Goal: Task Accomplishment & Management: Complete application form

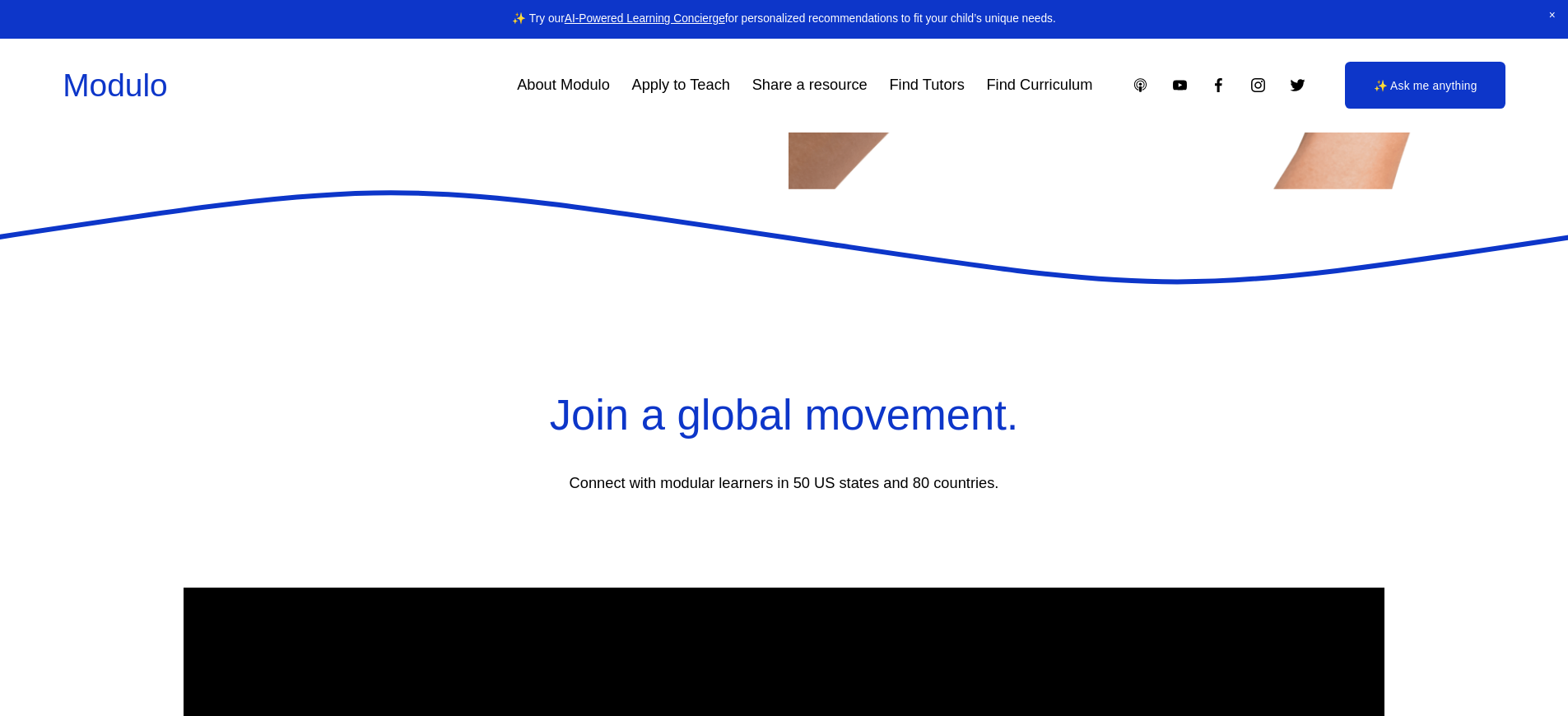
click at [783, 494] on p "Connect with modular learners in 50 US states and 80 countries." at bounding box center [784, 484] width 1080 height 27
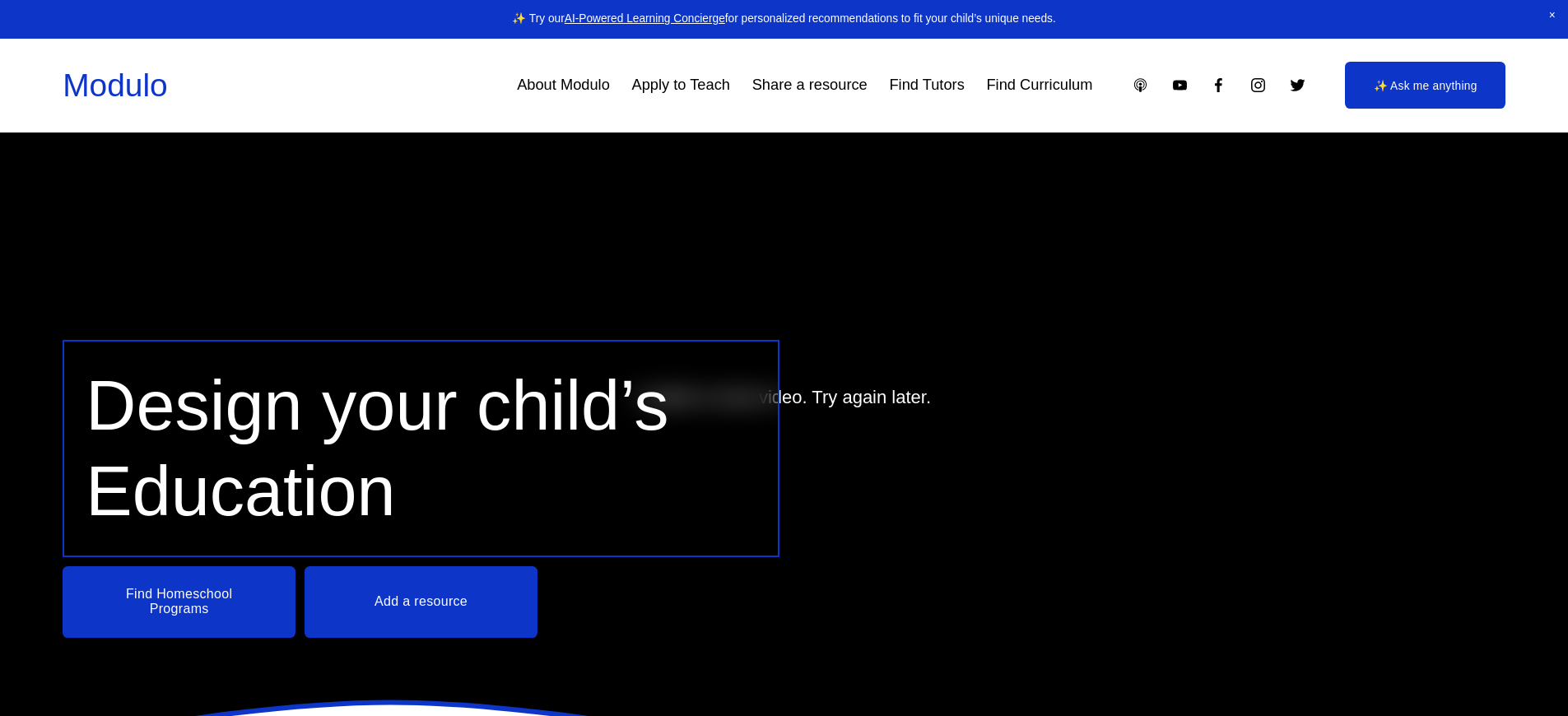
click at [677, 85] on link "Apply to Teach" at bounding box center [680, 85] width 98 height 30
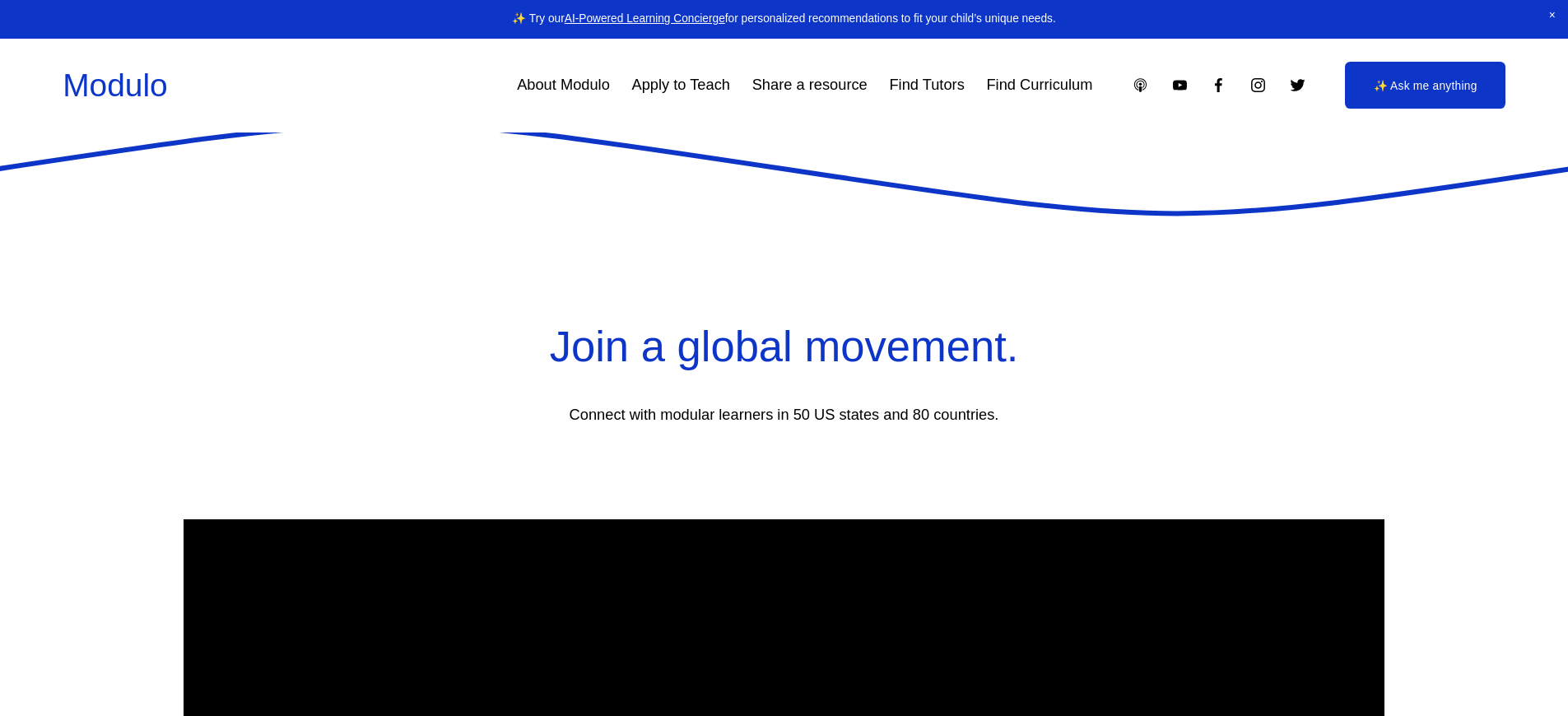
click at [783, 425] on p "Connect with modular learners in 50 US states and 80 countries." at bounding box center [784, 415] width 1080 height 27
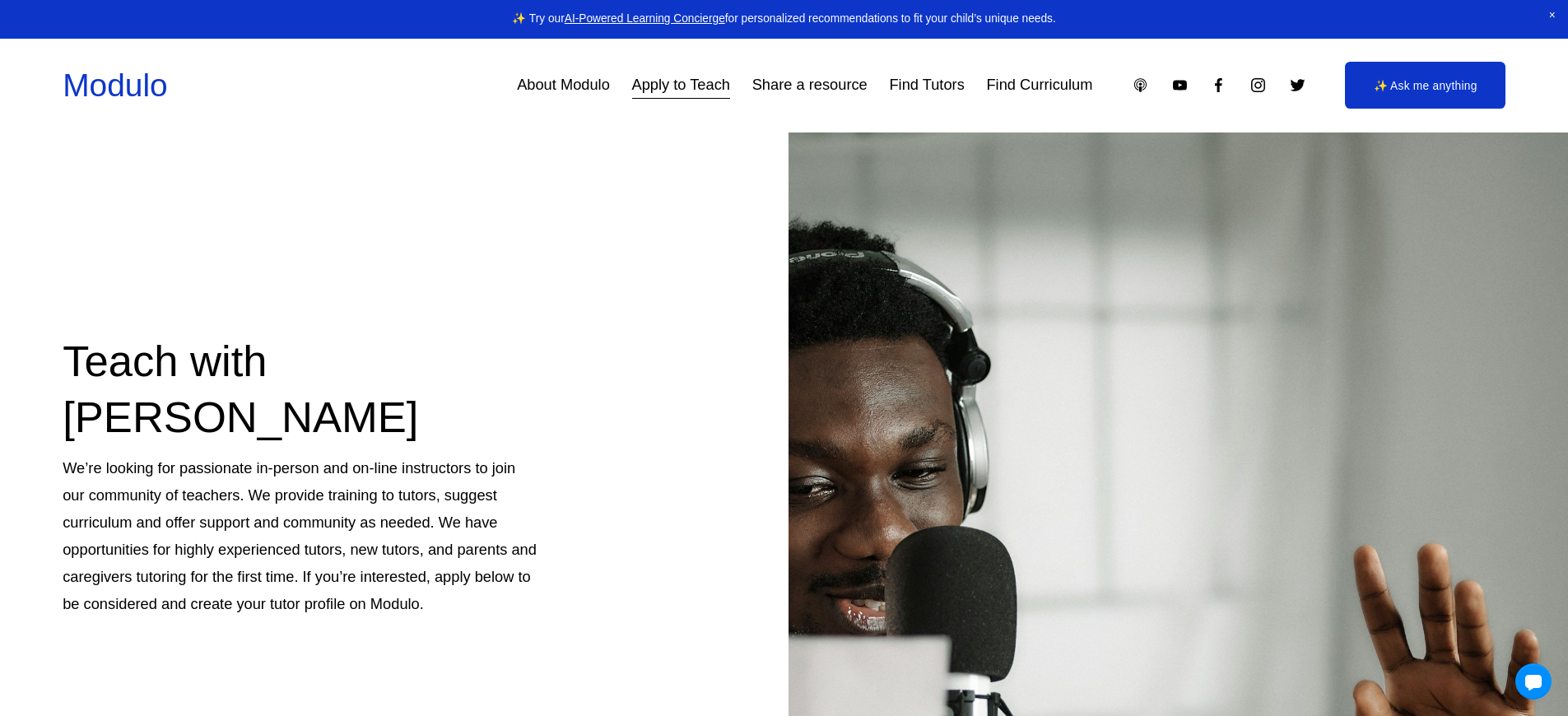
click at [677, 85] on link "Apply to Teach" at bounding box center [680, 85] width 98 height 30
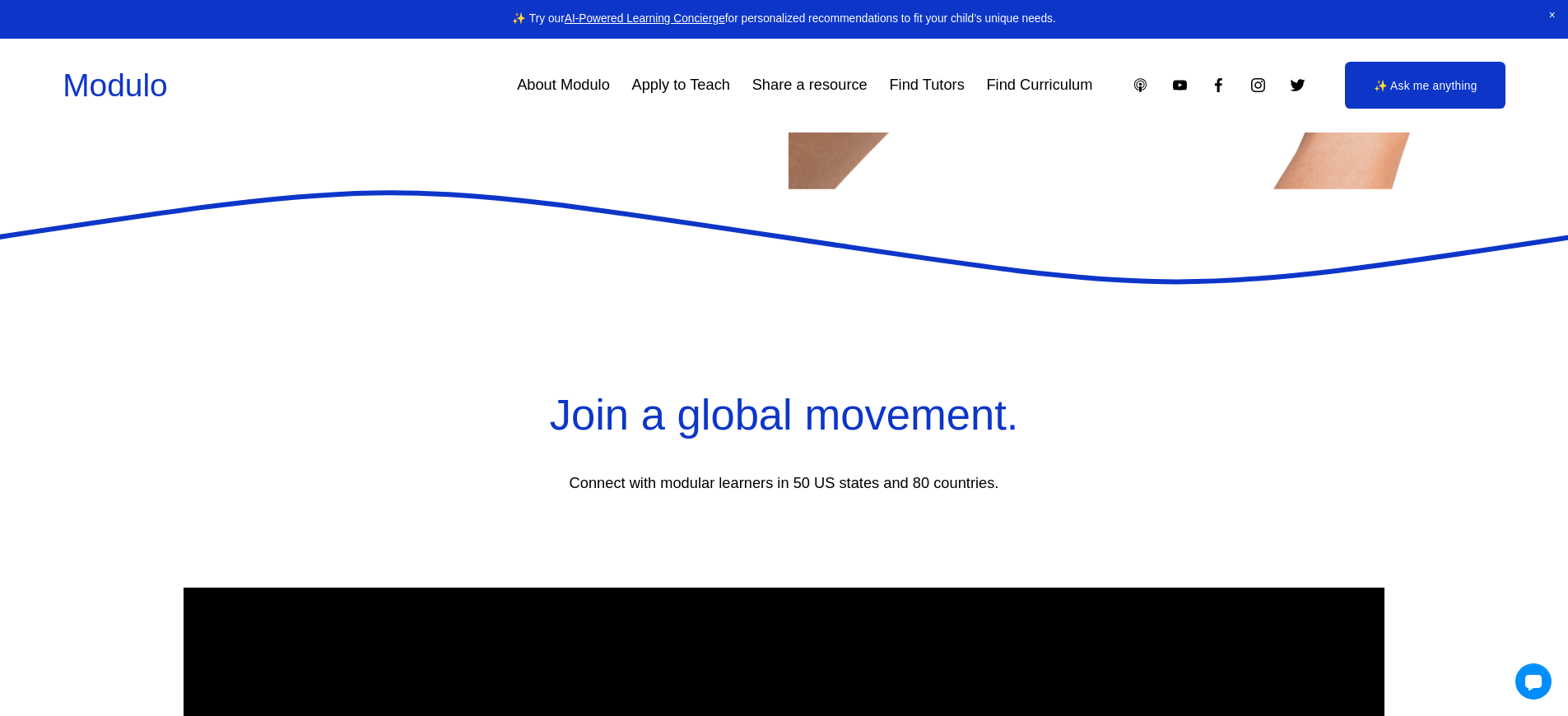
click at [783, 494] on p "Connect with modular learners in 50 US states and 80 countries." at bounding box center [784, 484] width 1080 height 27
click at [677, 85] on link "Apply to Teach" at bounding box center [680, 85] width 98 height 30
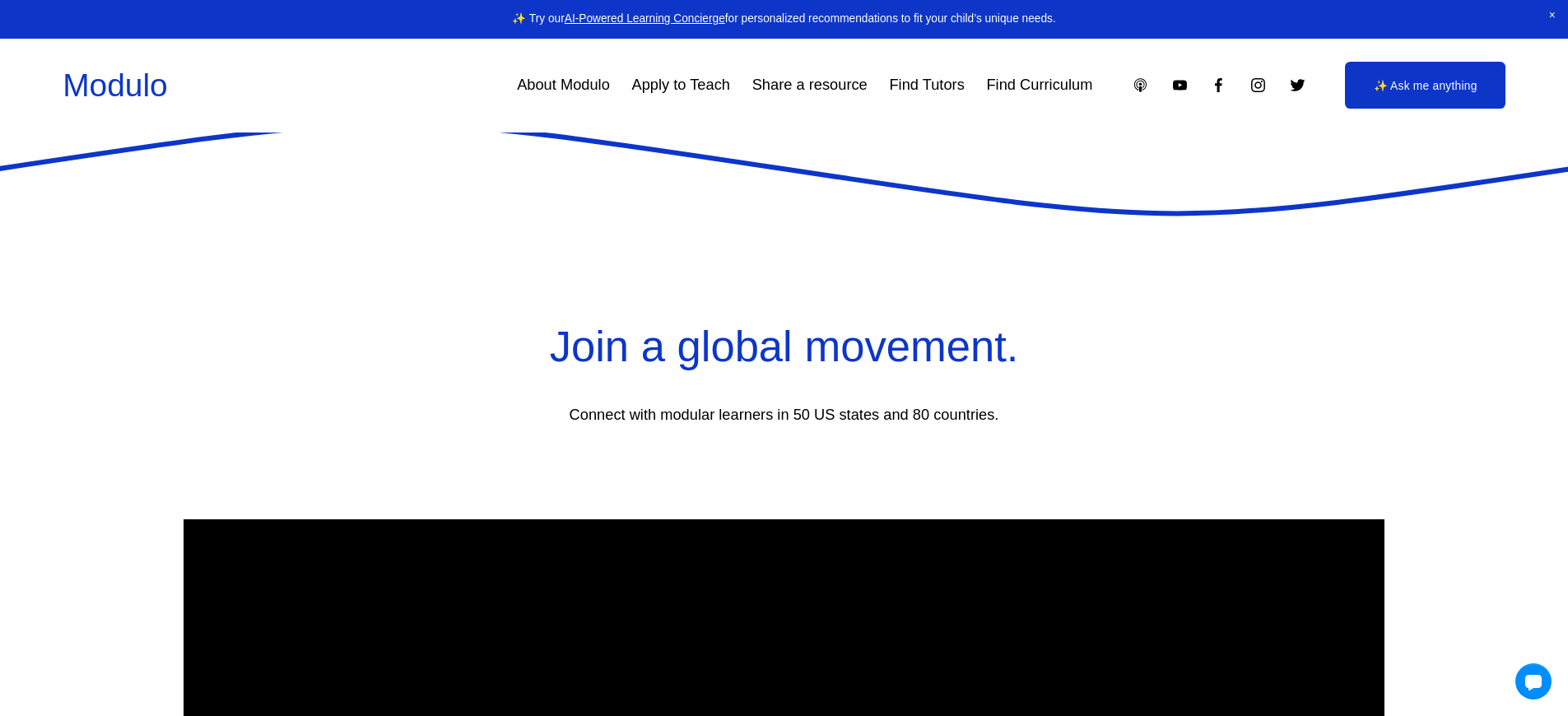
click at [783, 425] on p "Connect with modular learners in 50 US states and 80 countries." at bounding box center [784, 415] width 1080 height 27
click at [677, 85] on link "Apply to Teach" at bounding box center [680, 85] width 98 height 30
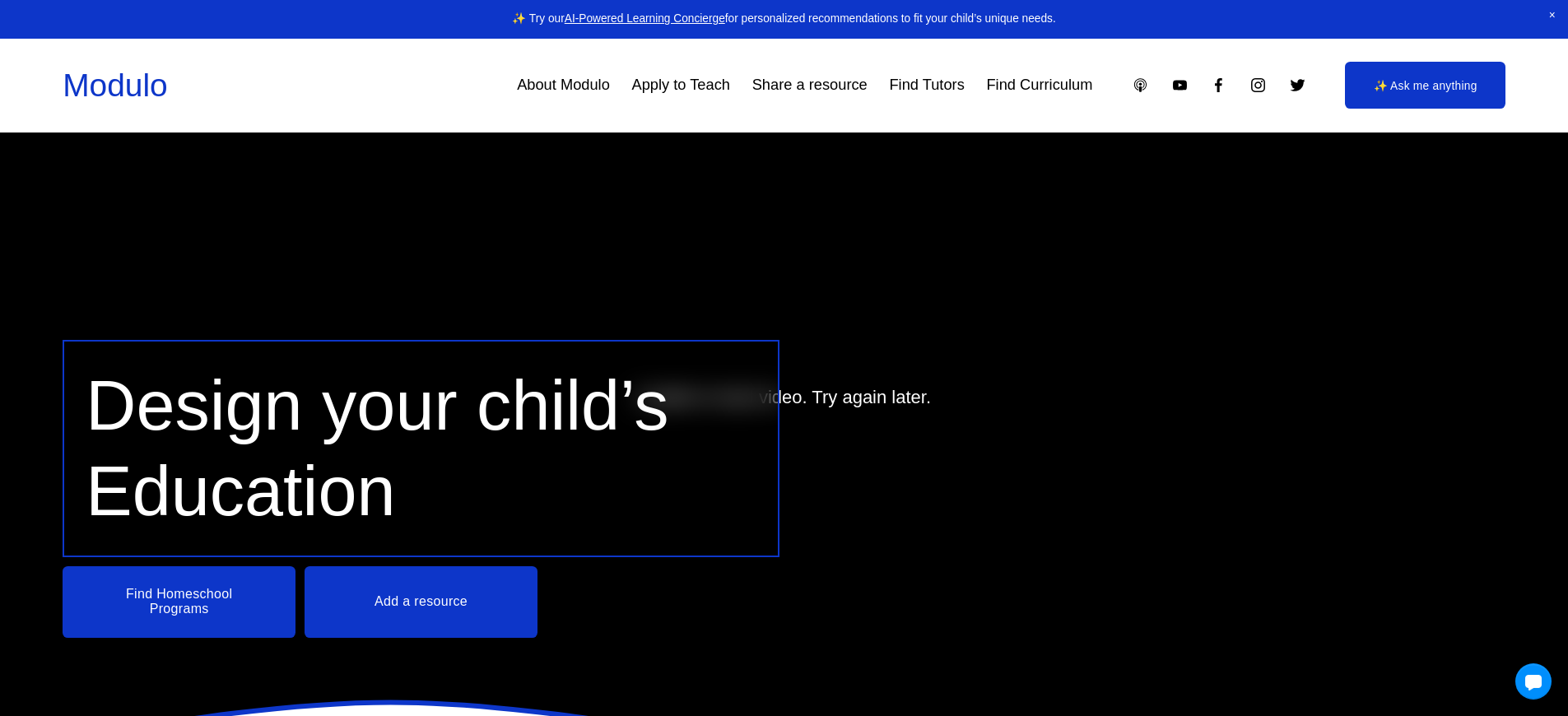
click at [677, 85] on link "Apply to Teach" at bounding box center [680, 85] width 98 height 30
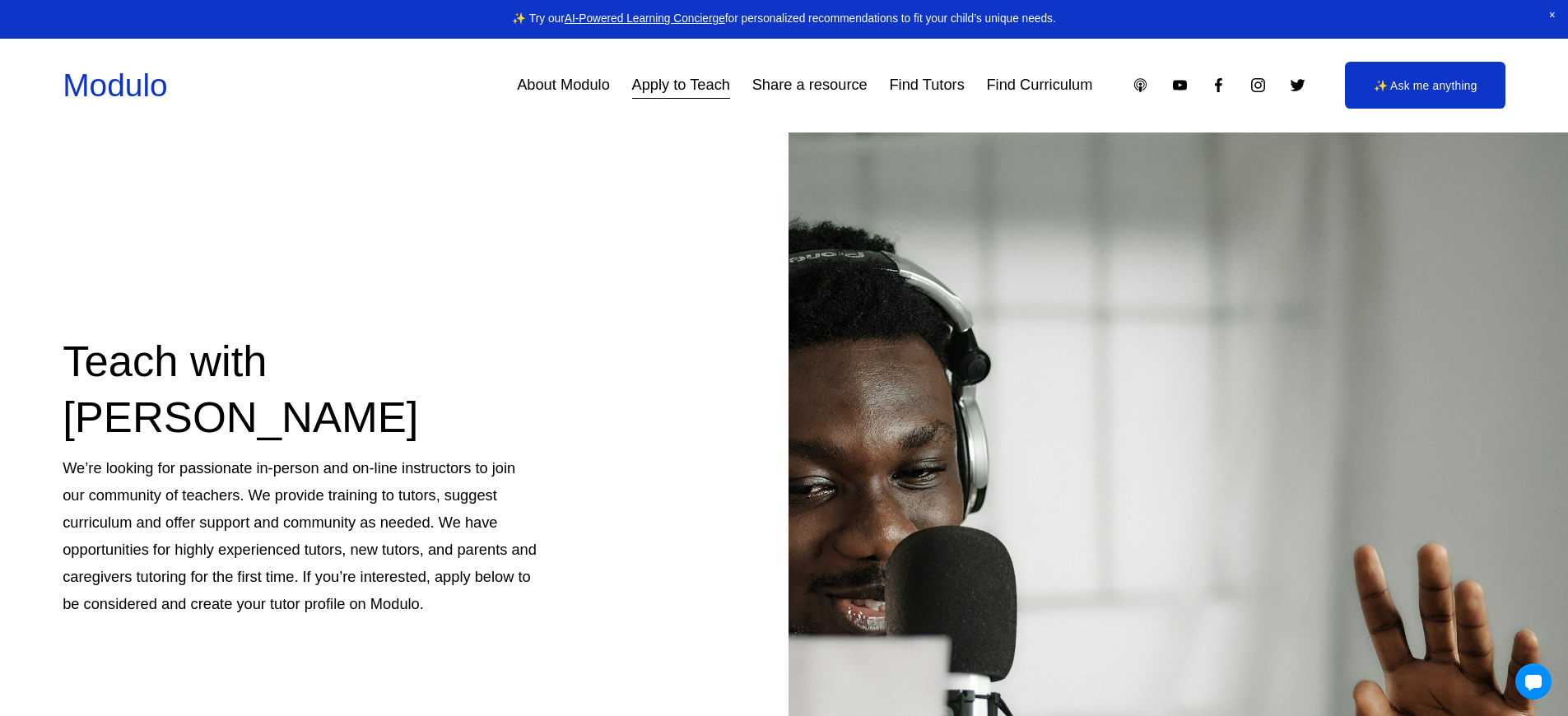
click at [677, 85] on link "Apply to Teach" at bounding box center [680, 85] width 98 height 30
